Goal: Check status

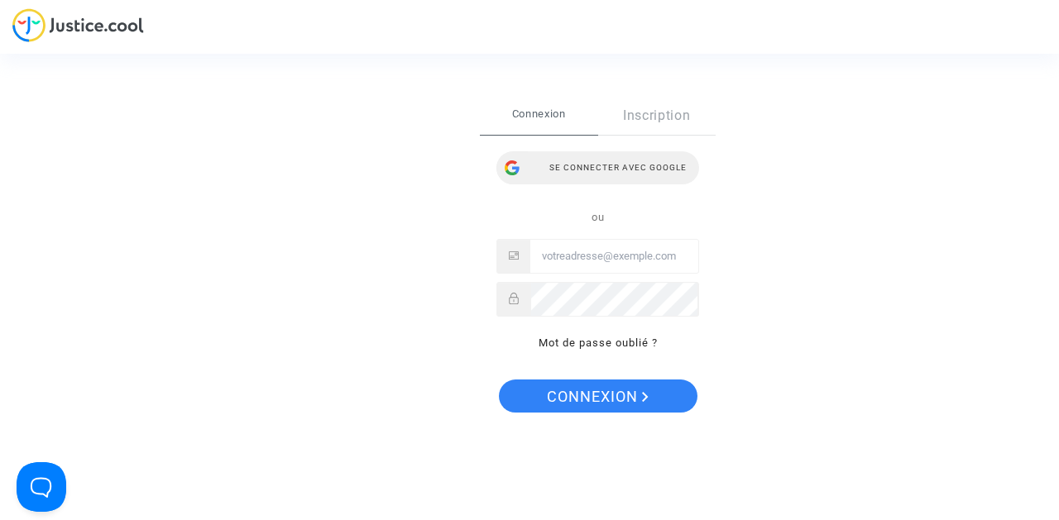
click at [609, 163] on div "Se connecter avec Google" at bounding box center [597, 167] width 203 height 33
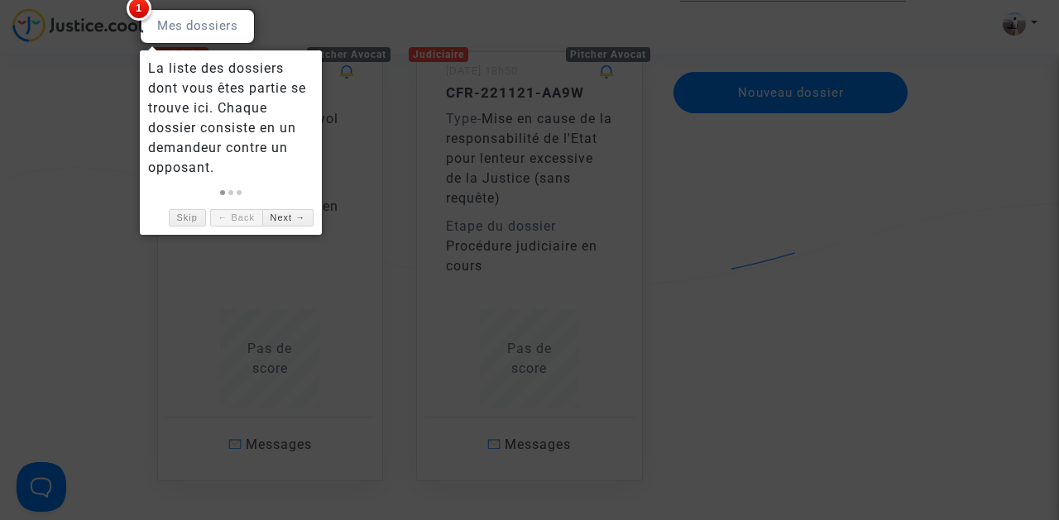
scroll to position [178, 0]
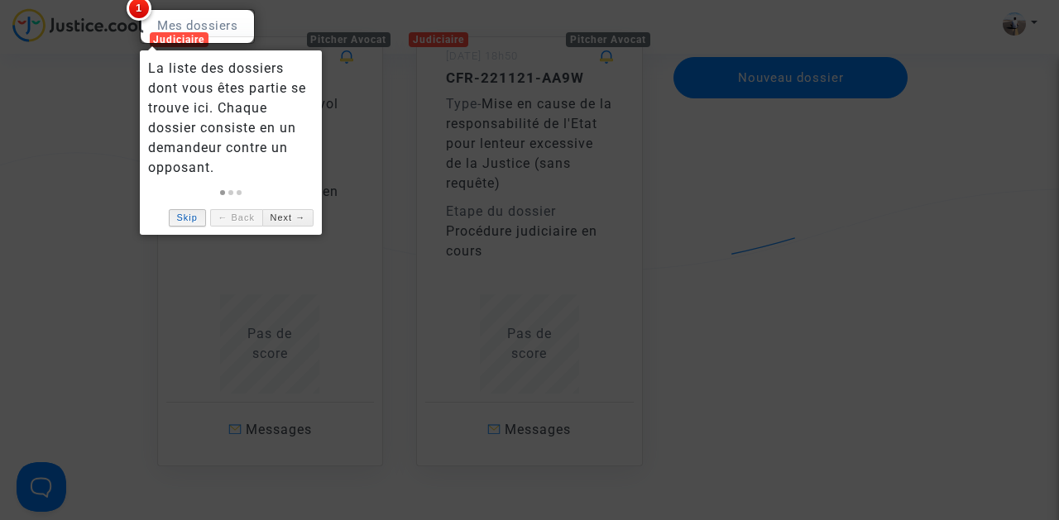
click at [193, 220] on link "Skip" at bounding box center [187, 217] width 37 height 17
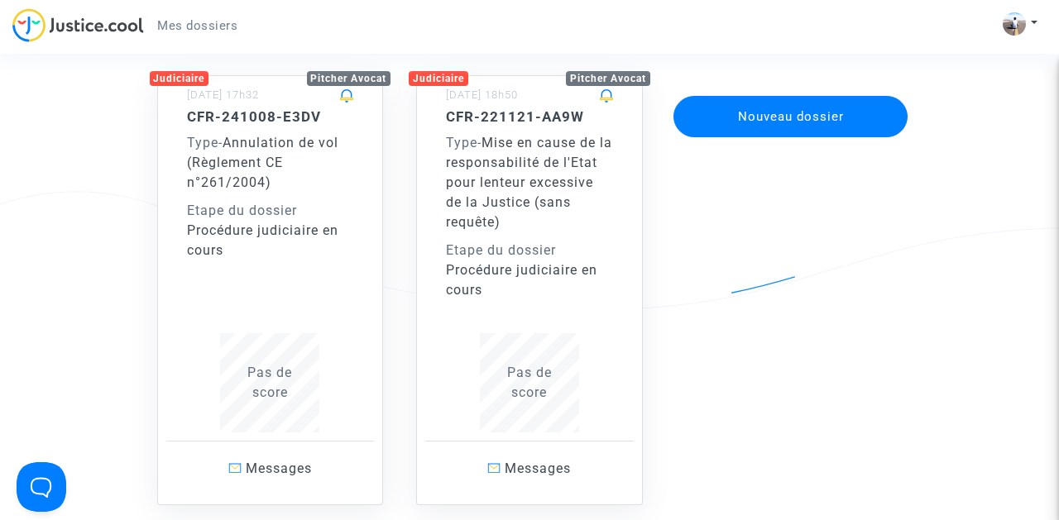
scroll to position [141, 0]
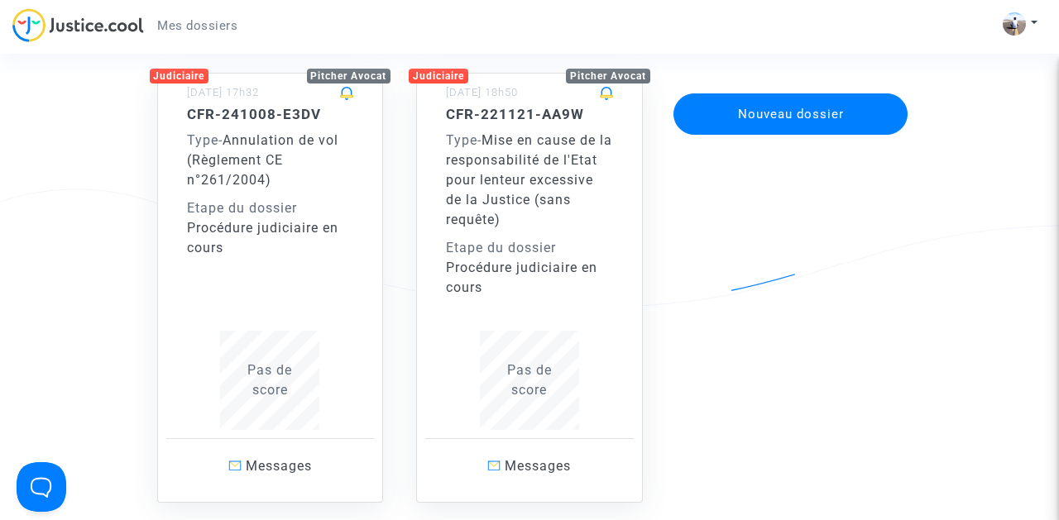
click at [258, 314] on div "CFR-241008-E3DV Type - Annulation de vol (Règlement CE n°261/2004) Etape du dos…" at bounding box center [270, 268] width 167 height 324
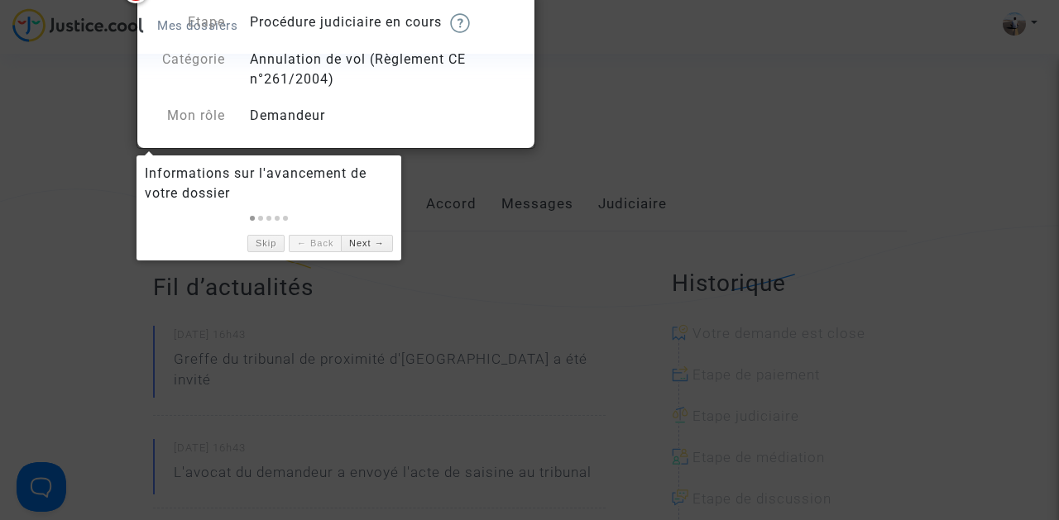
scroll to position [187, 0]
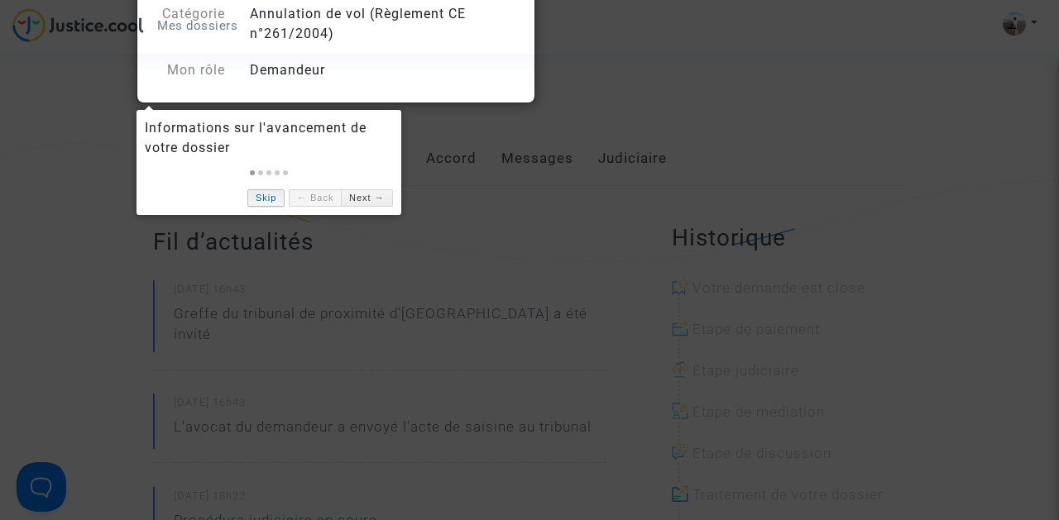
click at [270, 200] on link "Skip" at bounding box center [265, 197] width 37 height 17
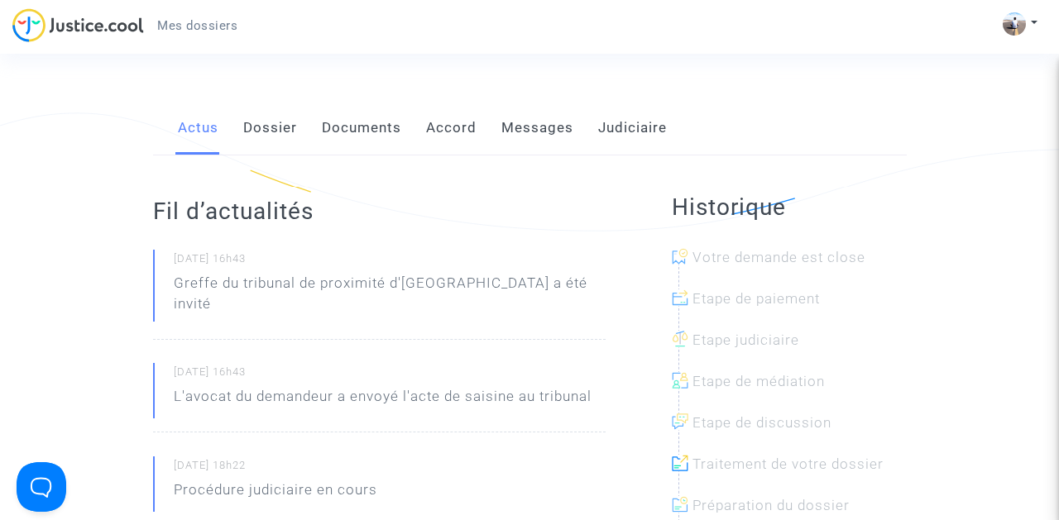
scroll to position [194, 0]
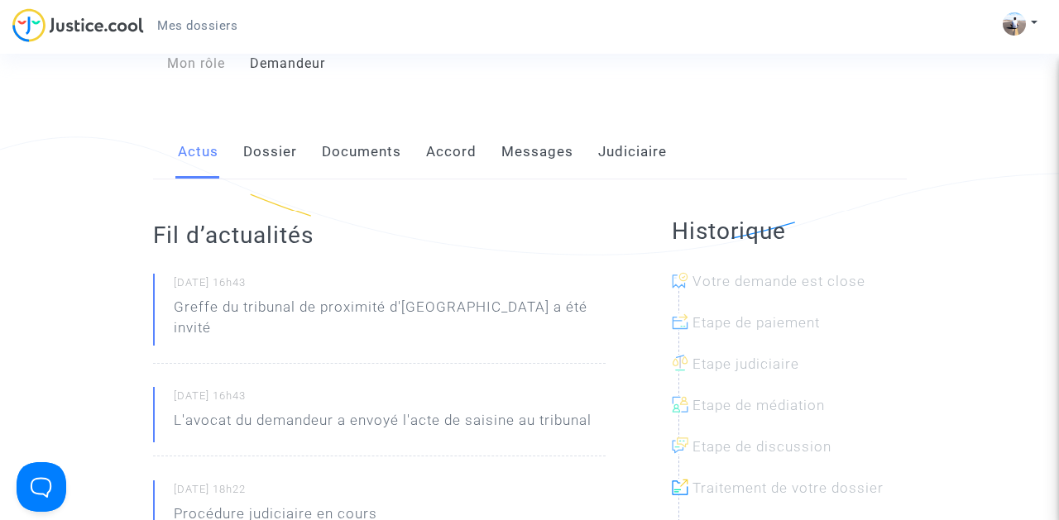
click at [255, 288] on small "13/12/2024 - 16h43" at bounding box center [390, 286] width 432 height 22
click at [266, 281] on small "13/12/2024 - 16h43" at bounding box center [390, 286] width 432 height 22
click at [382, 338] on div "13/12/2024 - 16h43 Greffe du tribunal de proximité d'Ivry-sur-Seine a été invité" at bounding box center [379, 319] width 452 height 90
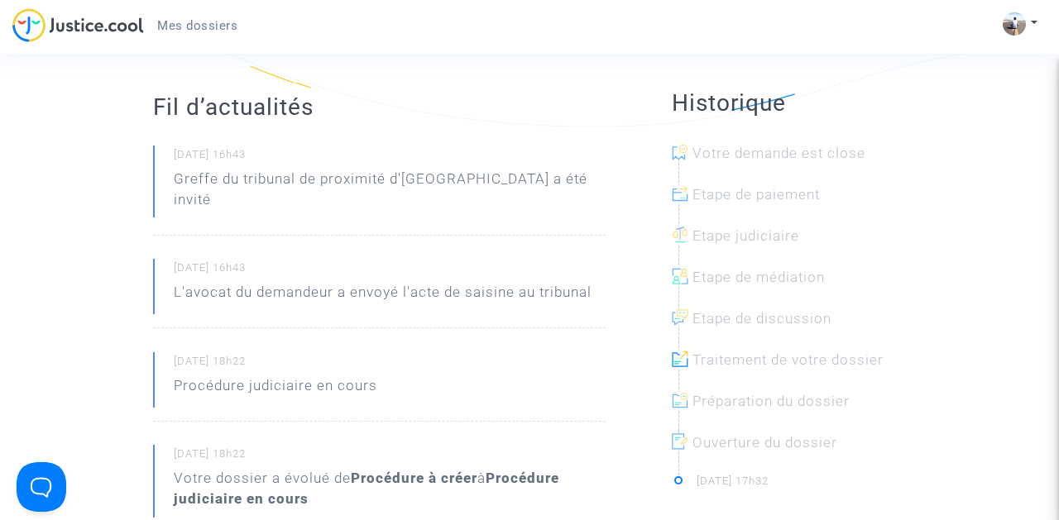
scroll to position [304, 0]
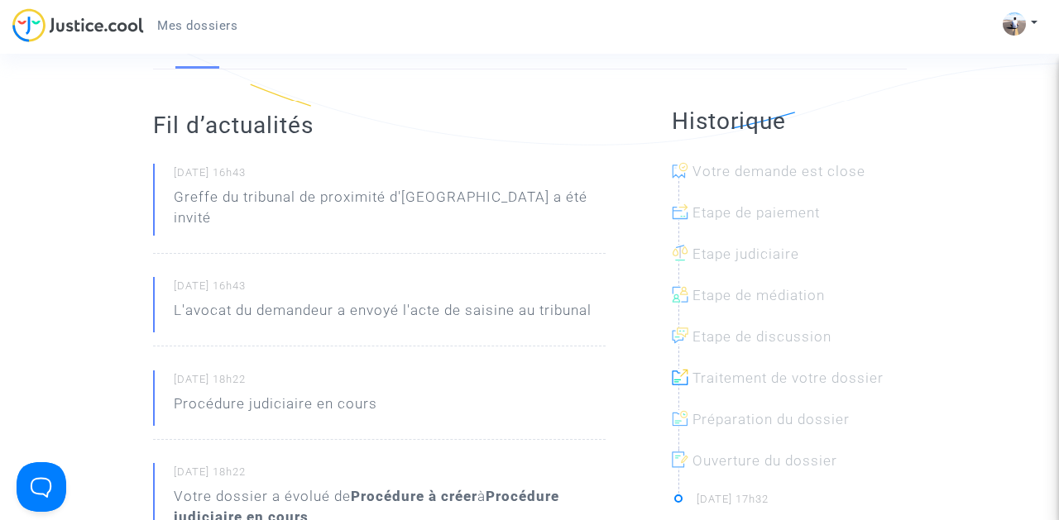
click at [678, 176] on icon at bounding box center [680, 170] width 17 height 17
click at [678, 175] on icon at bounding box center [680, 170] width 17 height 17
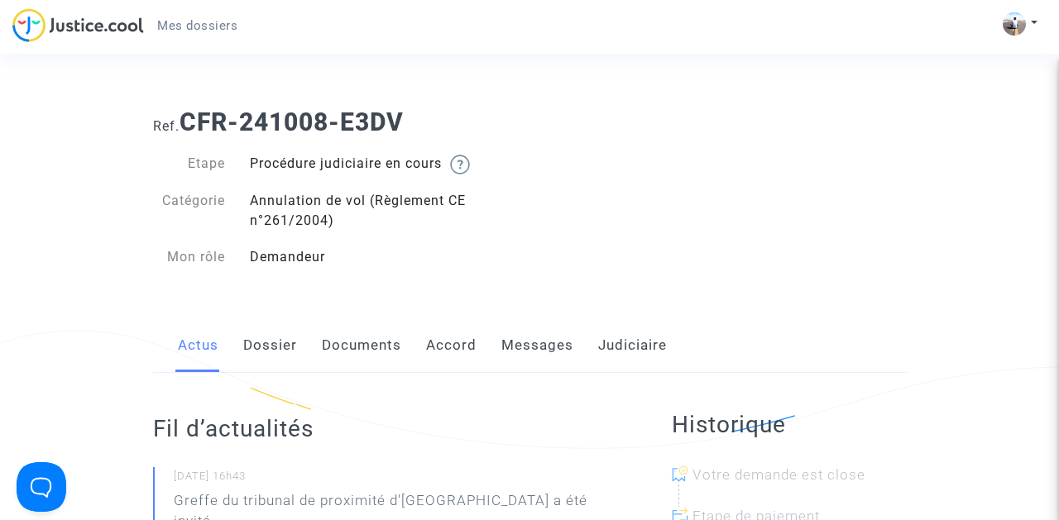
scroll to position [0, 0]
click at [279, 344] on link "Dossier" at bounding box center [270, 345] width 54 height 55
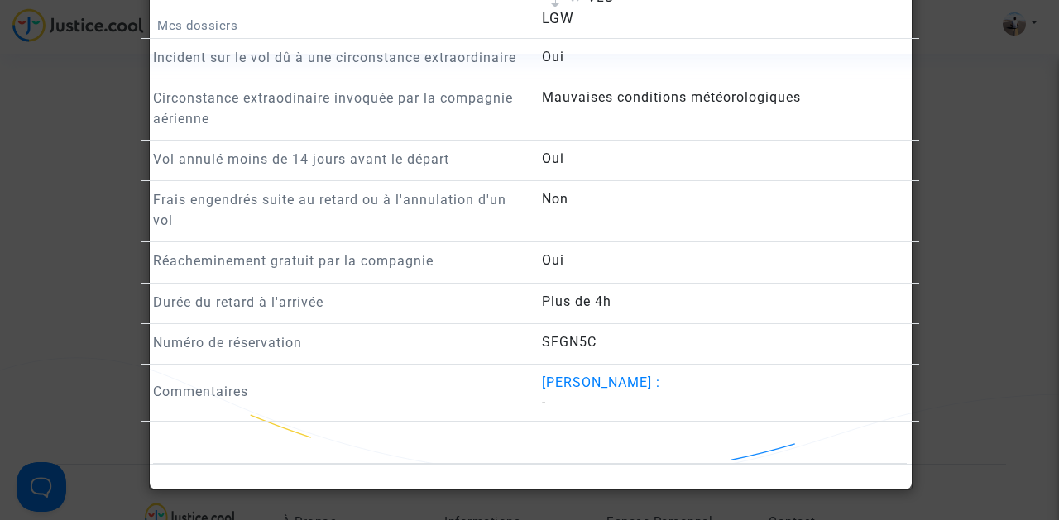
scroll to position [1772, 0]
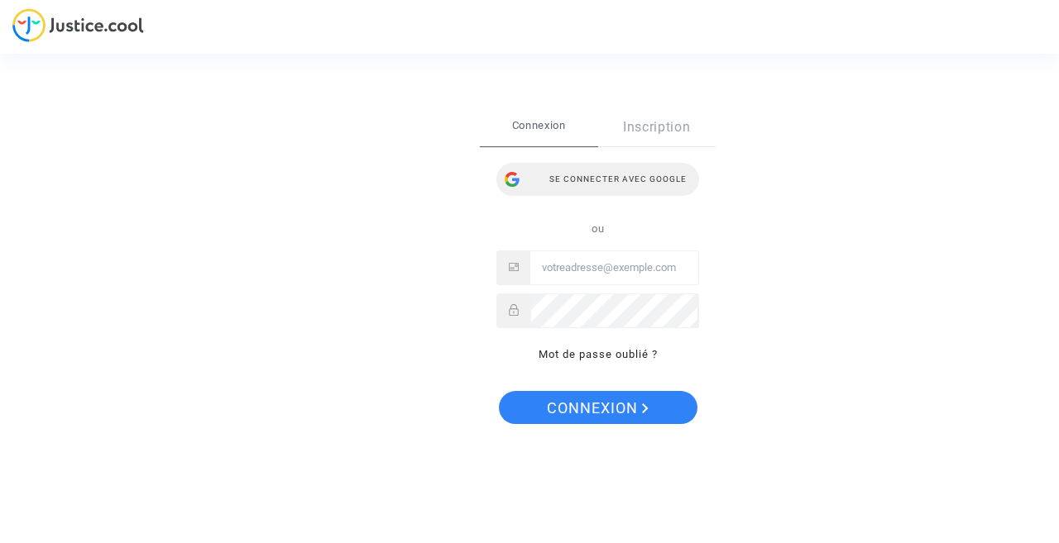
click at [582, 183] on div "Se connecter avec Google" at bounding box center [597, 179] width 203 height 33
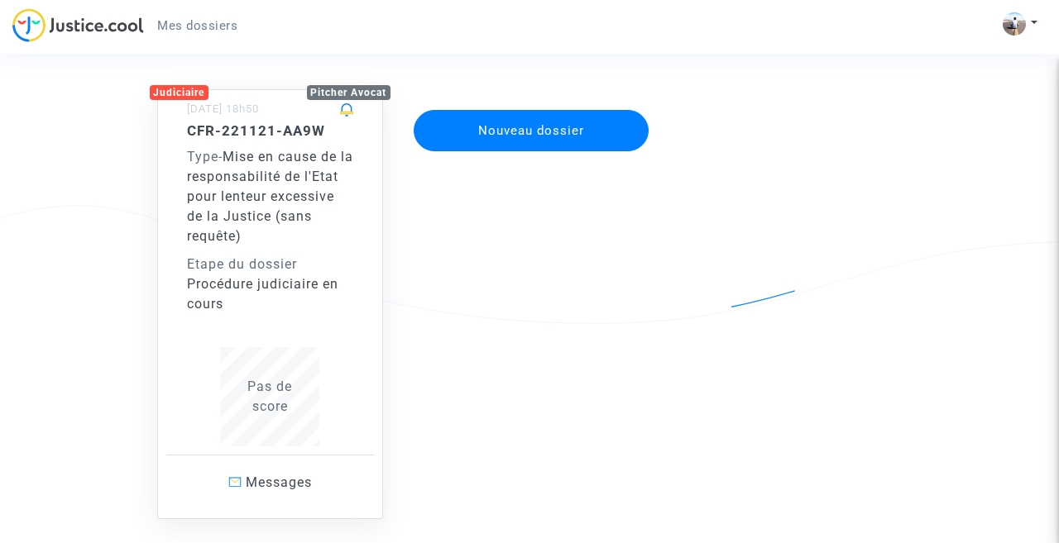
scroll to position [130, 0]
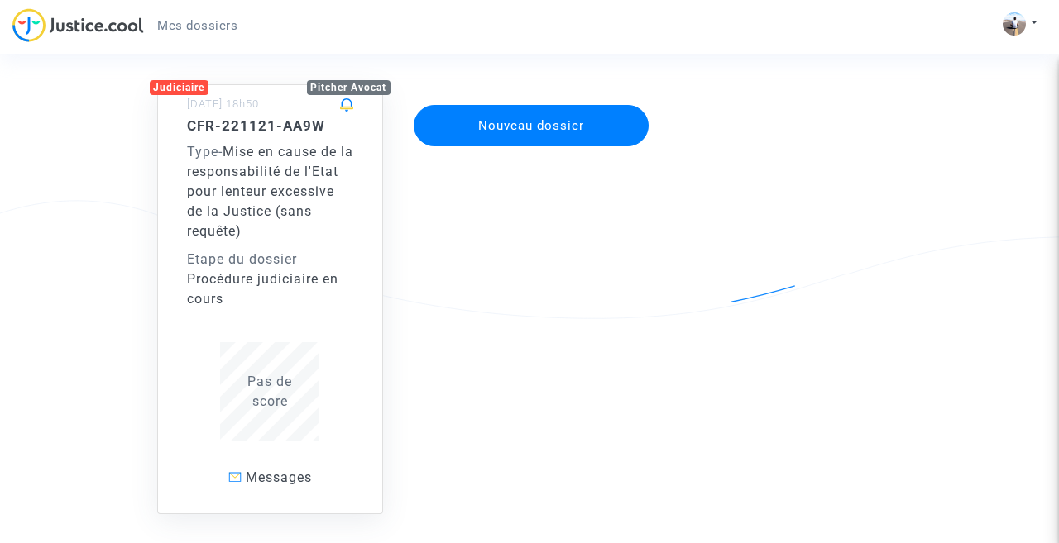
click at [243, 267] on div "Etape du dossier" at bounding box center [270, 260] width 167 height 20
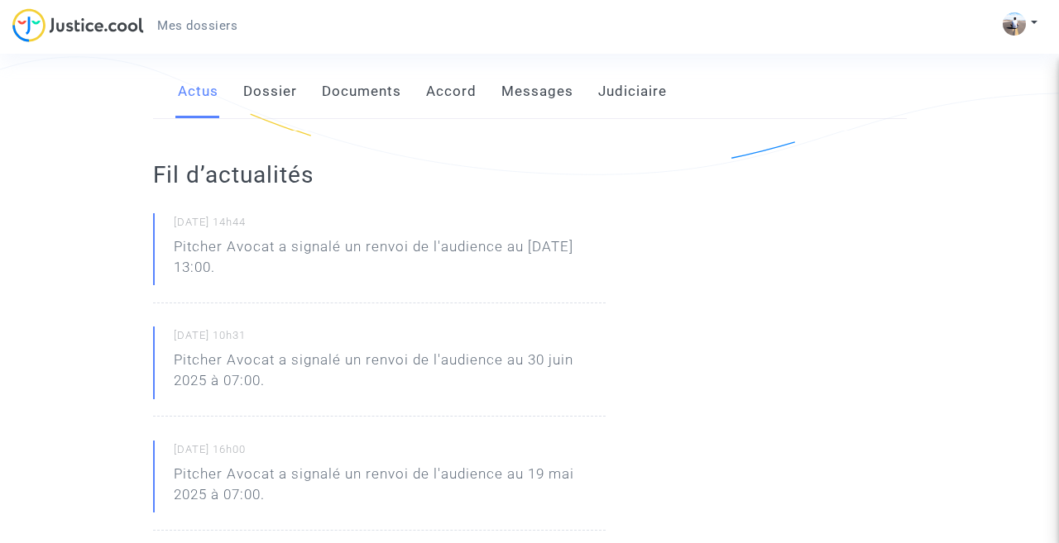
scroll to position [275, 0]
click at [261, 238] on p "Pitcher Avocat a signalé un renvoi de l'audience au [DATE] 13:00." at bounding box center [390, 260] width 432 height 50
click at [261, 239] on p "Pitcher Avocat a signalé un renvoi de l'audience au [DATE] 13:00." at bounding box center [390, 260] width 432 height 50
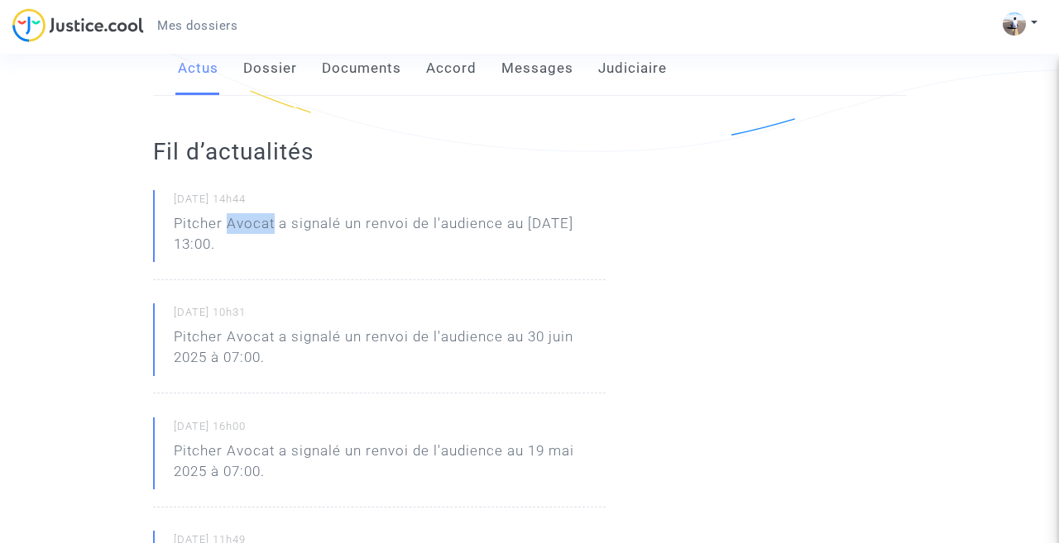
scroll to position [281, 0]
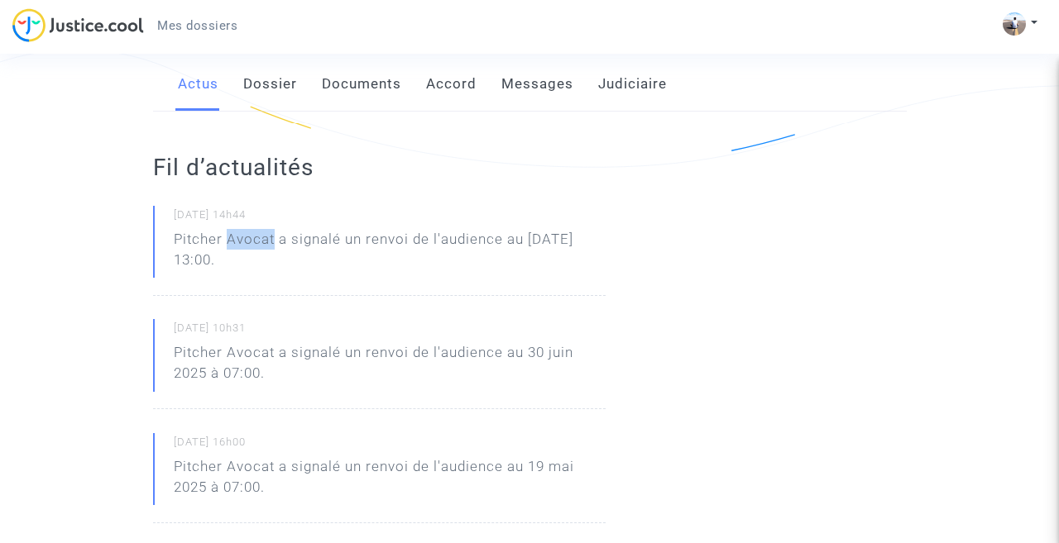
click at [253, 237] on p "Pitcher Avocat a signalé un renvoi de l'audience au [DATE] 13:00." at bounding box center [390, 254] width 432 height 50
click at [273, 97] on link "Dossier" at bounding box center [270, 84] width 54 height 55
